Goal: Task Accomplishment & Management: Use online tool/utility

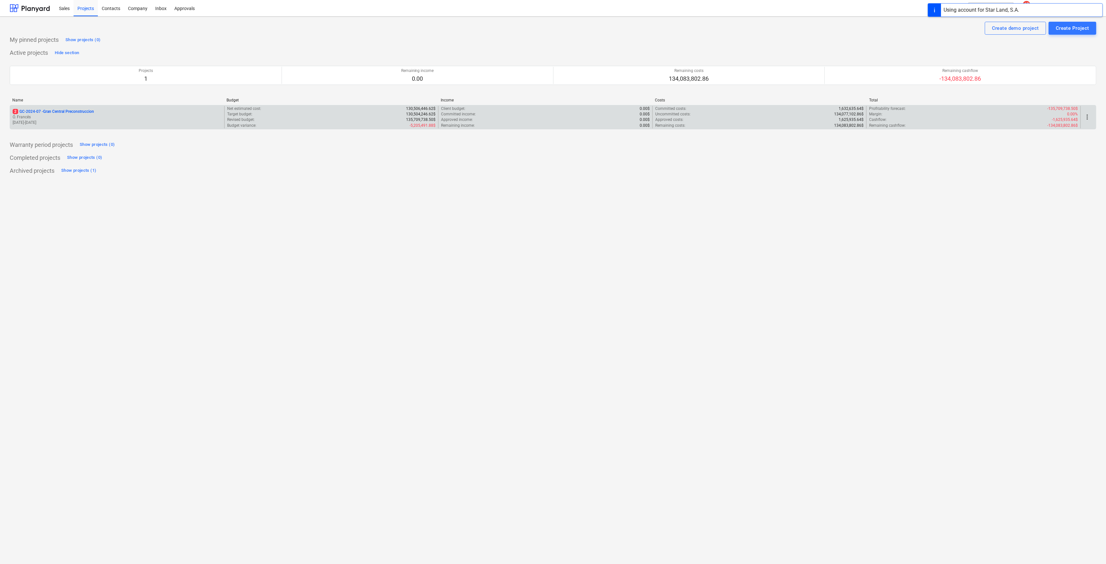
click at [44, 117] on p "Ó. Francés" at bounding box center [117, 117] width 209 height 6
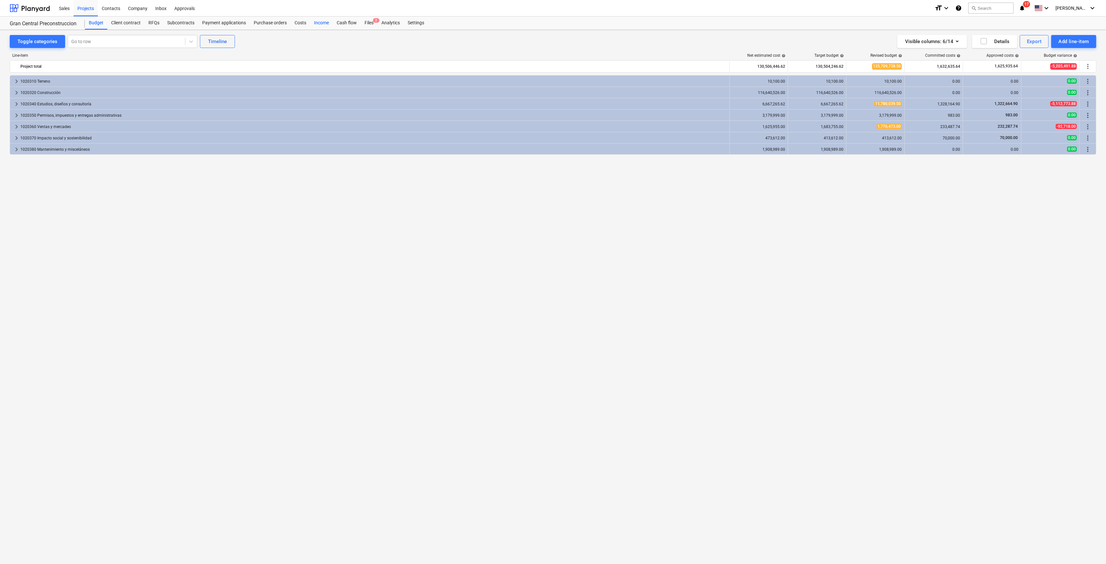
click at [310, 20] on div "Income" at bounding box center [321, 23] width 23 height 13
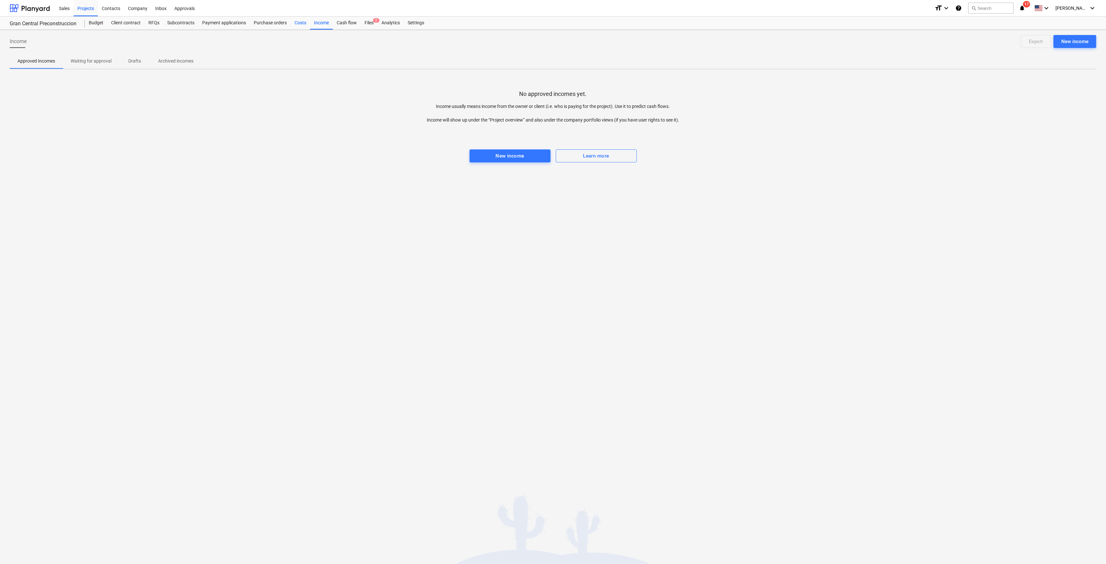
click at [298, 22] on div "Costs" at bounding box center [300, 23] width 19 height 13
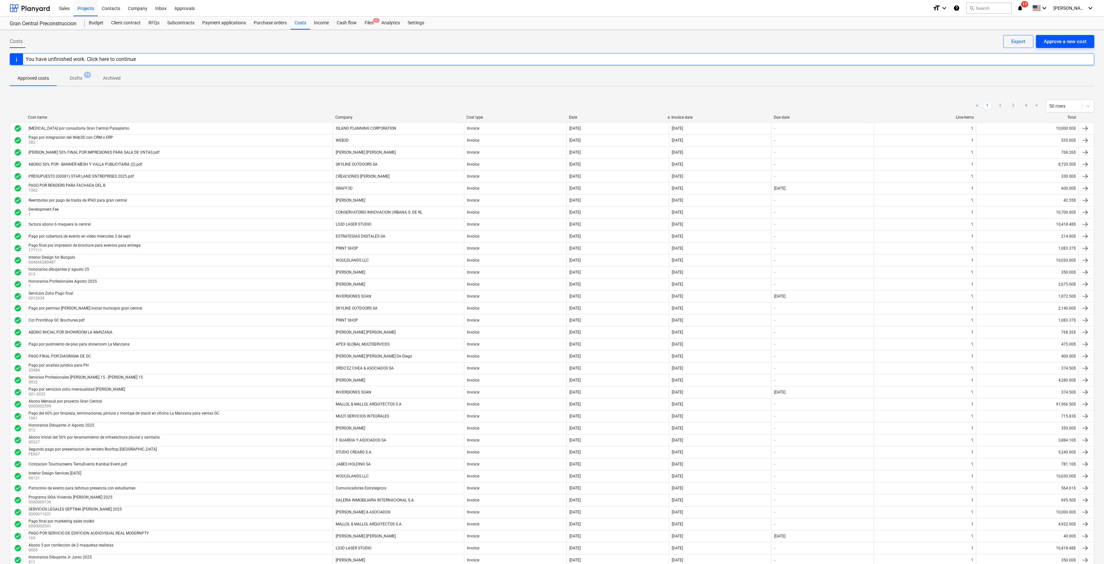
click at [1079, 41] on div "Approve a new cost" at bounding box center [1064, 41] width 43 height 8
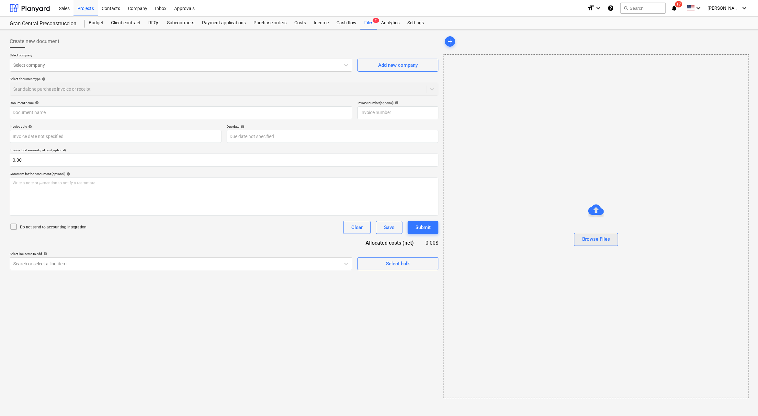
drag, startPoint x: 606, startPoint y: 227, endPoint x: 602, endPoint y: 241, distance: 14.6
click at [606, 227] on div at bounding box center [596, 228] width 305 height 10
click at [602, 242] on div "Browse Files" at bounding box center [596, 239] width 28 height 8
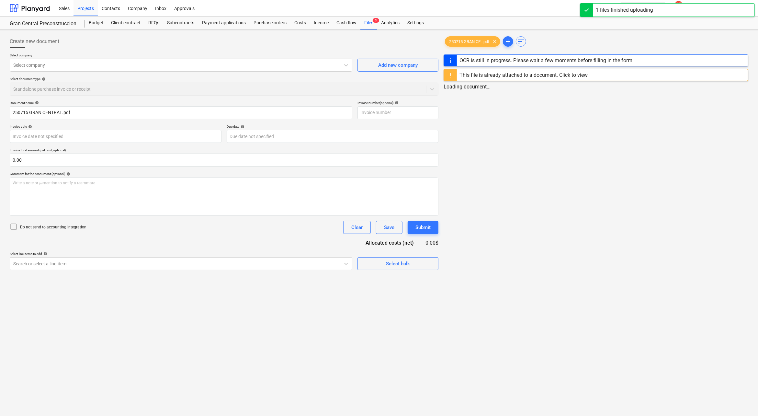
type input "250715 GRAN CENTRAL.pdf"
drag, startPoint x: 493, startPoint y: 39, endPoint x: 696, endPoint y: 16, distance: 203.7
click at [493, 39] on span "clear" at bounding box center [494, 42] width 8 height 8
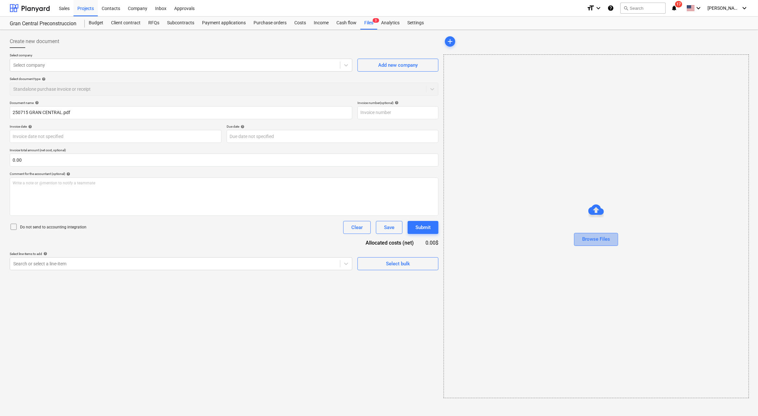
click at [609, 239] on div "Browse Files" at bounding box center [596, 239] width 28 height 8
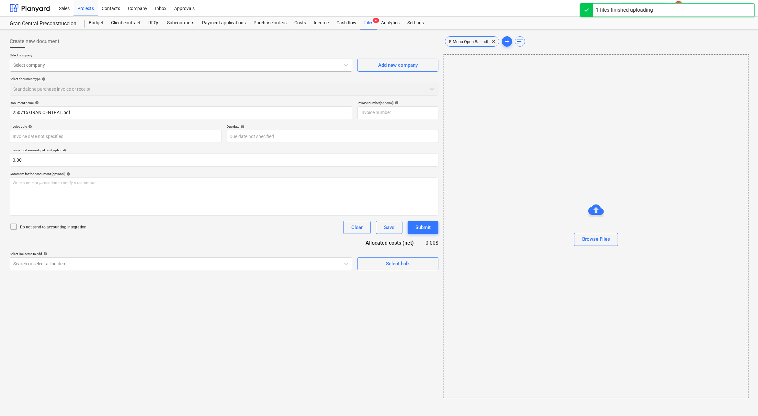
click at [105, 61] on div "Select company" at bounding box center [175, 65] width 330 height 9
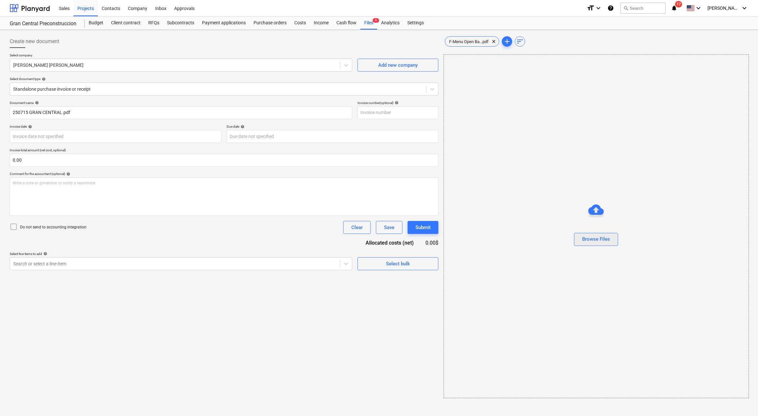
click at [588, 243] on button "Browse Files" at bounding box center [596, 239] width 44 height 13
click at [471, 42] on span "F-Menu Open Ba...pdf" at bounding box center [468, 41] width 47 height 5
click at [106, 257] on div "Search or select a line-item" at bounding box center [180, 263] width 341 height 13
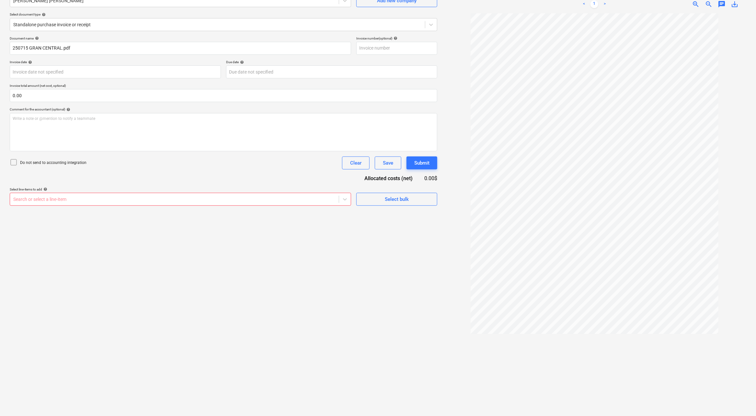
click at [97, 183] on div "Document name help 250715 GRAN CENTRAL.pdf Invoice number (optional) help Invoi…" at bounding box center [224, 120] width 428 height 169
click at [104, 199] on div at bounding box center [174, 199] width 322 height 6
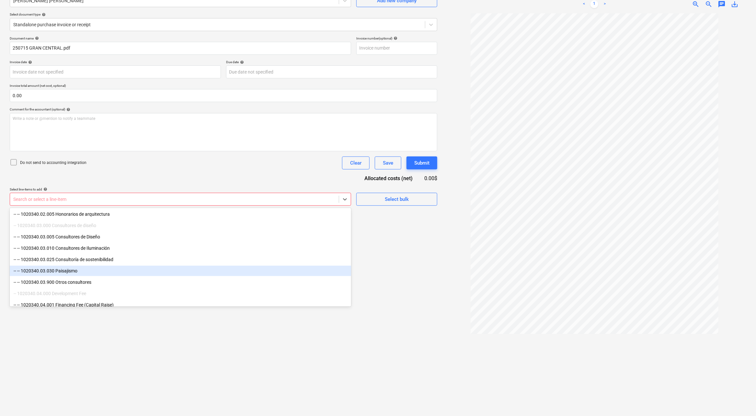
scroll to position [302, 0]
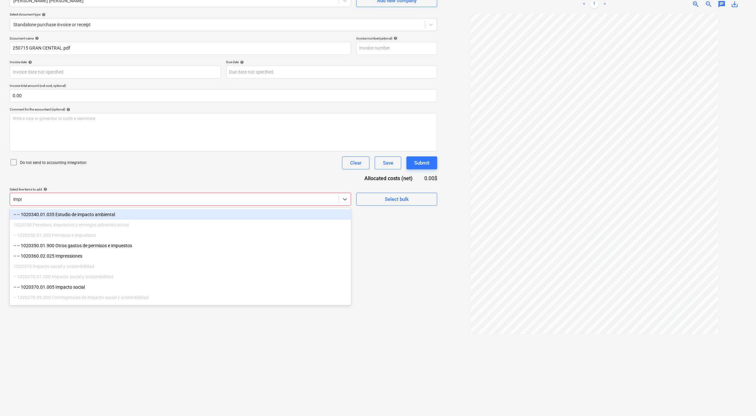
type input "impre"
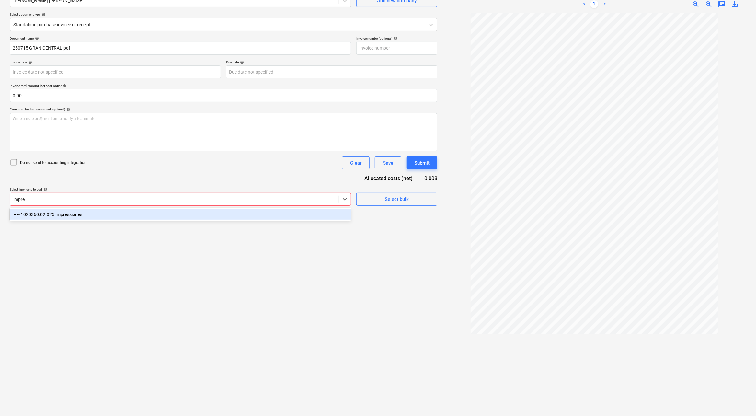
click at [271, 211] on div "-- -- 1020360.02.025 Impressiones" at bounding box center [180, 214] width 341 height 10
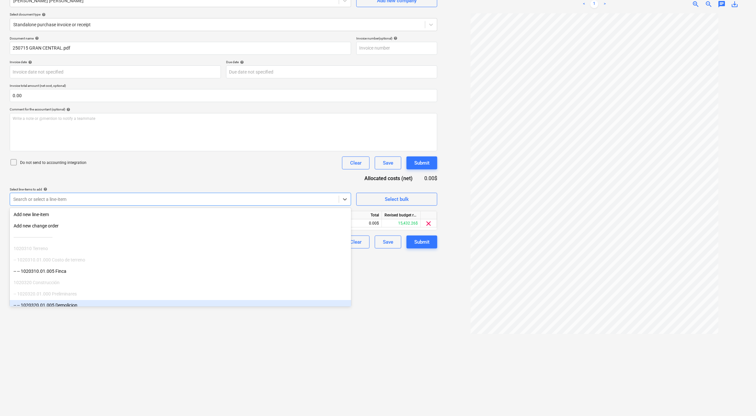
drag, startPoint x: 243, startPoint y: 359, endPoint x: 305, endPoint y: 232, distance: 141.7
click at [244, 358] on div "Create new document Select company [PERSON_NAME] [PERSON_NAME] Add new company …" at bounding box center [223, 191] width 433 height 446
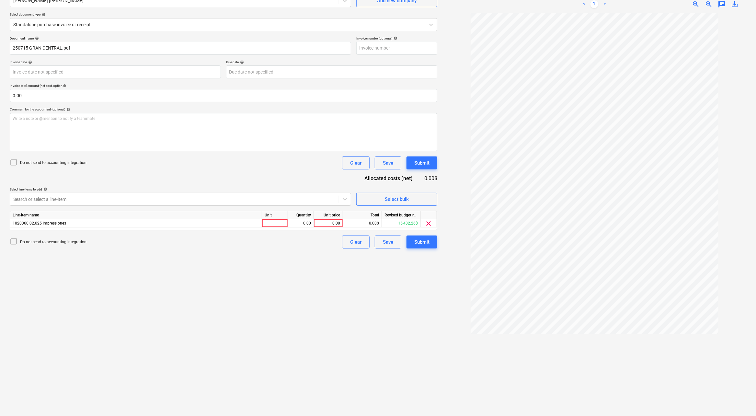
click at [330, 218] on div "Unit price" at bounding box center [328, 215] width 29 height 8
click at [322, 224] on div "0.00" at bounding box center [328, 223] width 24 height 8
type input "118.77"
click at [323, 306] on div "Create new document Select company [PERSON_NAME] [PERSON_NAME] Add new company …" at bounding box center [223, 191] width 433 height 446
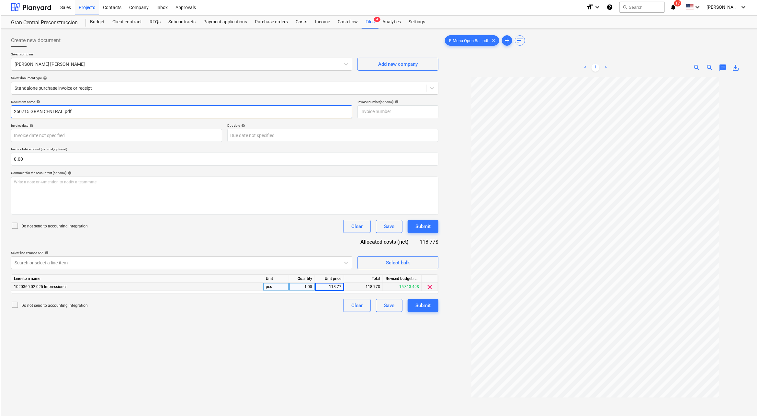
scroll to position [0, 0]
click at [79, 112] on input "250715 GRAN CENTRAL.pdf" at bounding box center [180, 112] width 341 height 13
drag, startPoint x: 90, startPoint y: 111, endPoint x: 0, endPoint y: 104, distance: 90.3
click at [0, 104] on div "Create new document Select company [PERSON_NAME] [PERSON_NAME] Add new company …" at bounding box center [378, 255] width 756 height 451
type input "Impresion de menu para evento KANIBAL"
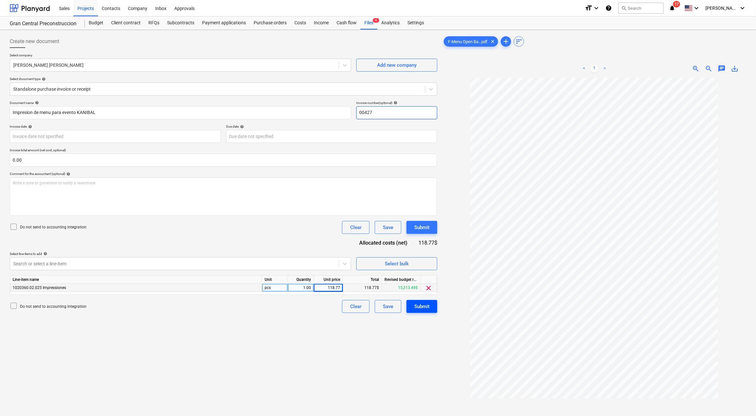
type input "00427"
click at [419, 307] on div "Submit" at bounding box center [421, 306] width 15 height 8
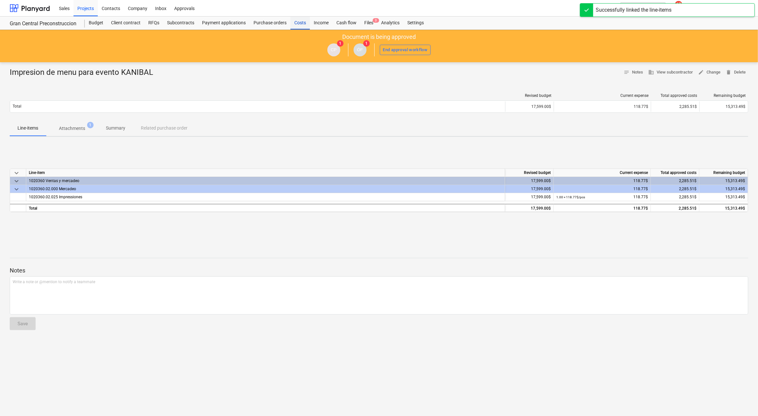
click at [304, 26] on div "Costs" at bounding box center [300, 23] width 19 height 13
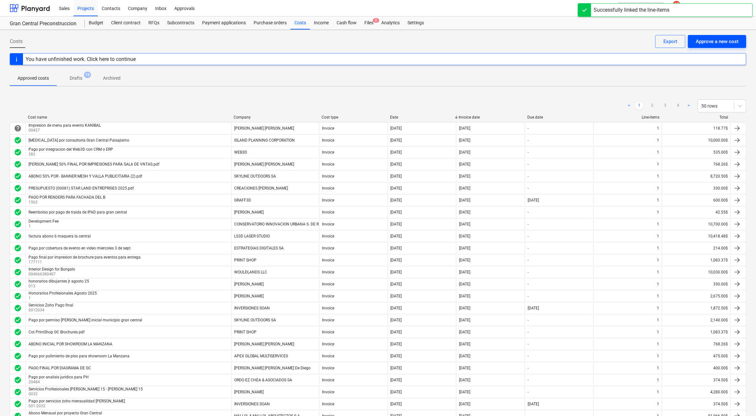
click at [719, 40] on div "Approve a new cost" at bounding box center [717, 41] width 43 height 8
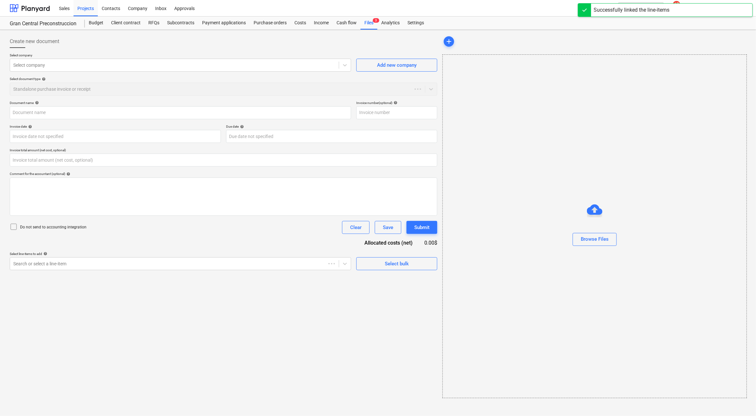
type input "0.00"
click at [678, 9] on icon "notifications" at bounding box center [674, 8] width 6 height 8
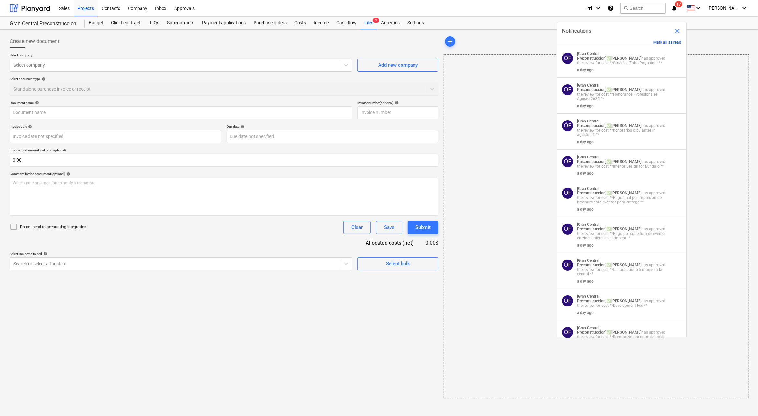
click at [664, 40] on button "Mark all as read" at bounding box center [668, 42] width 28 height 5
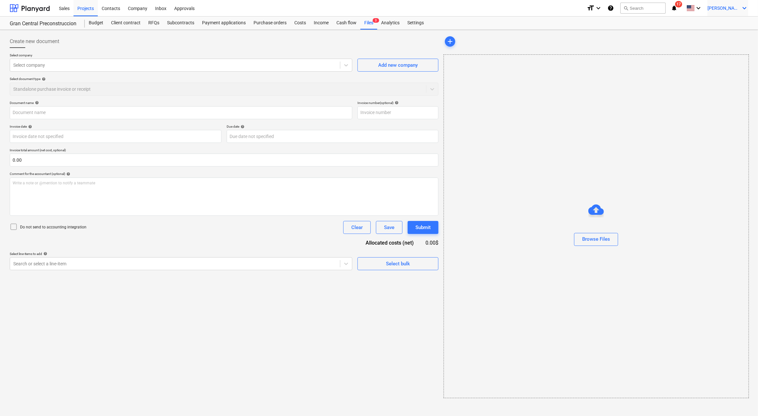
click at [742, 6] on icon "keyboard_arrow_down" at bounding box center [745, 8] width 8 height 8
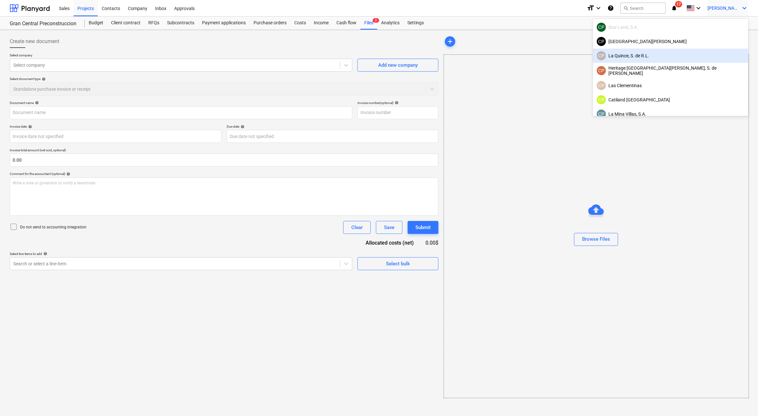
click at [704, 57] on div "[PERSON_NAME], S. de [PERSON_NAME]" at bounding box center [671, 55] width 148 height 9
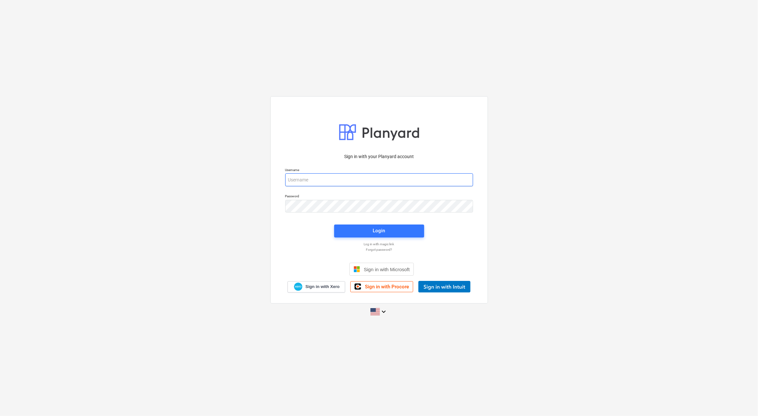
type input "[PERSON_NAME][EMAIL_ADDRESS][DOMAIN_NAME]"
